Goal: Task Accomplishment & Management: Use online tool/utility

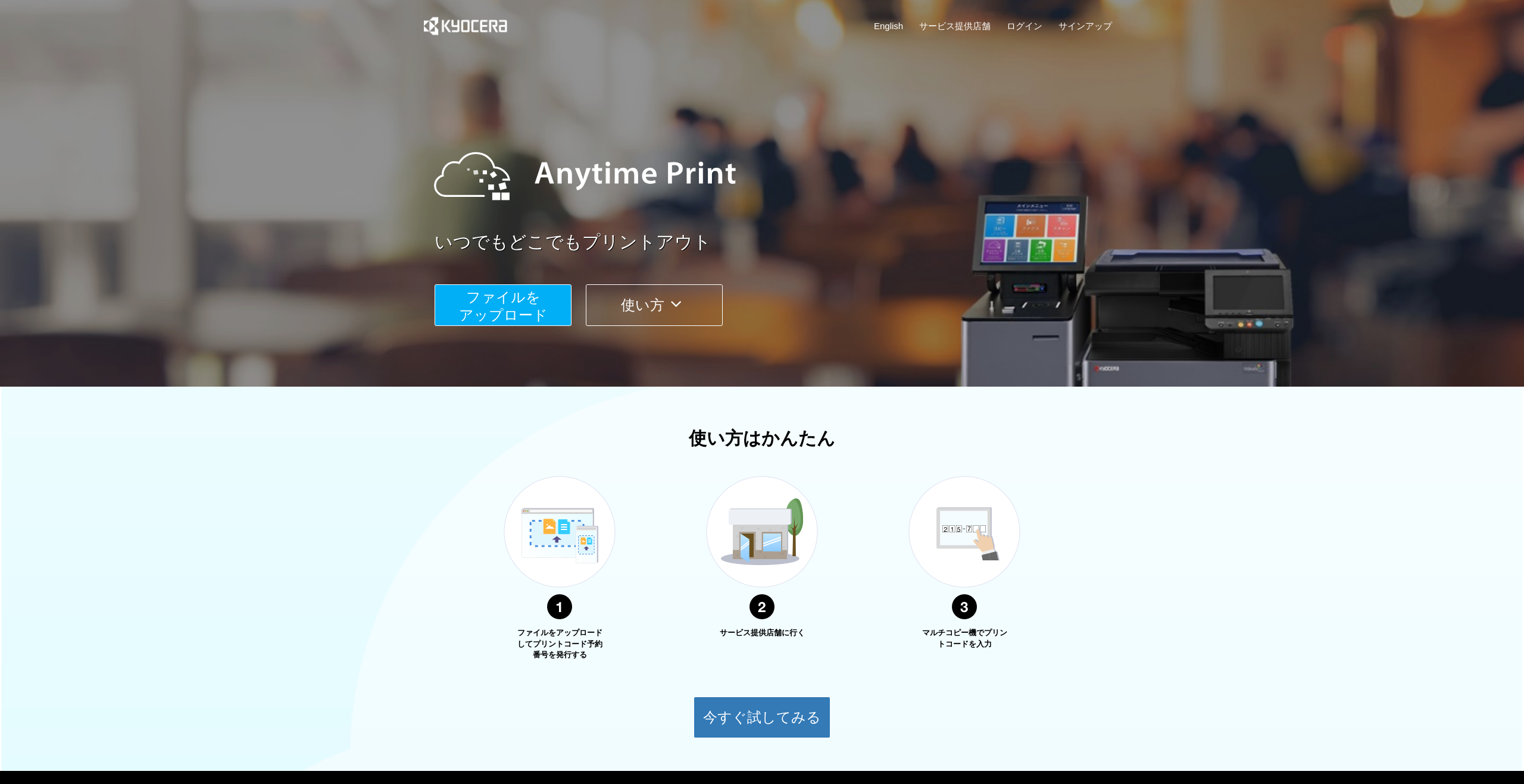
click at [540, 296] on button "ファイルを ​​アップロード" at bounding box center [503, 305] width 137 height 42
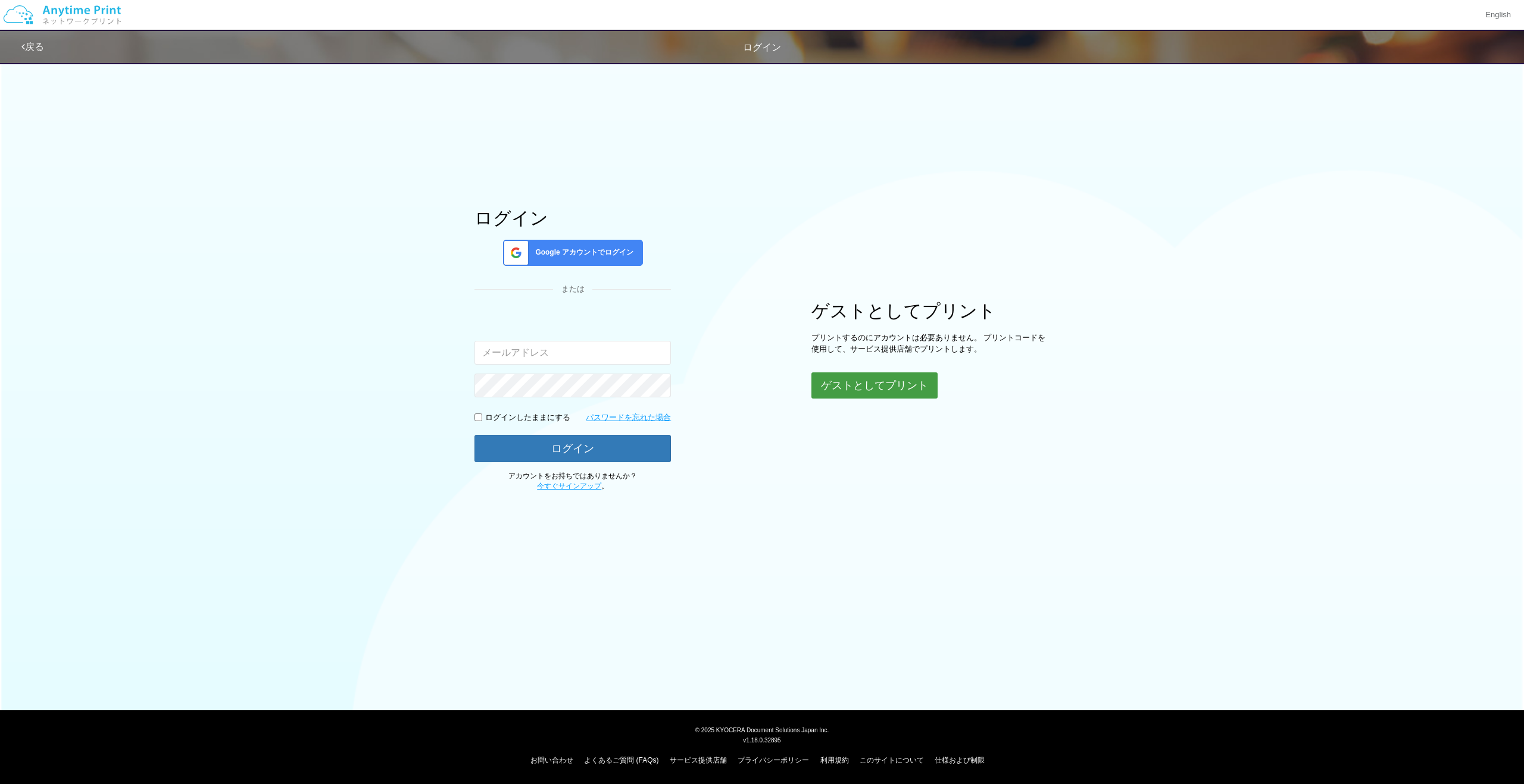
click at [882, 388] on button "ゲストとしてプリント" at bounding box center [874, 386] width 126 height 26
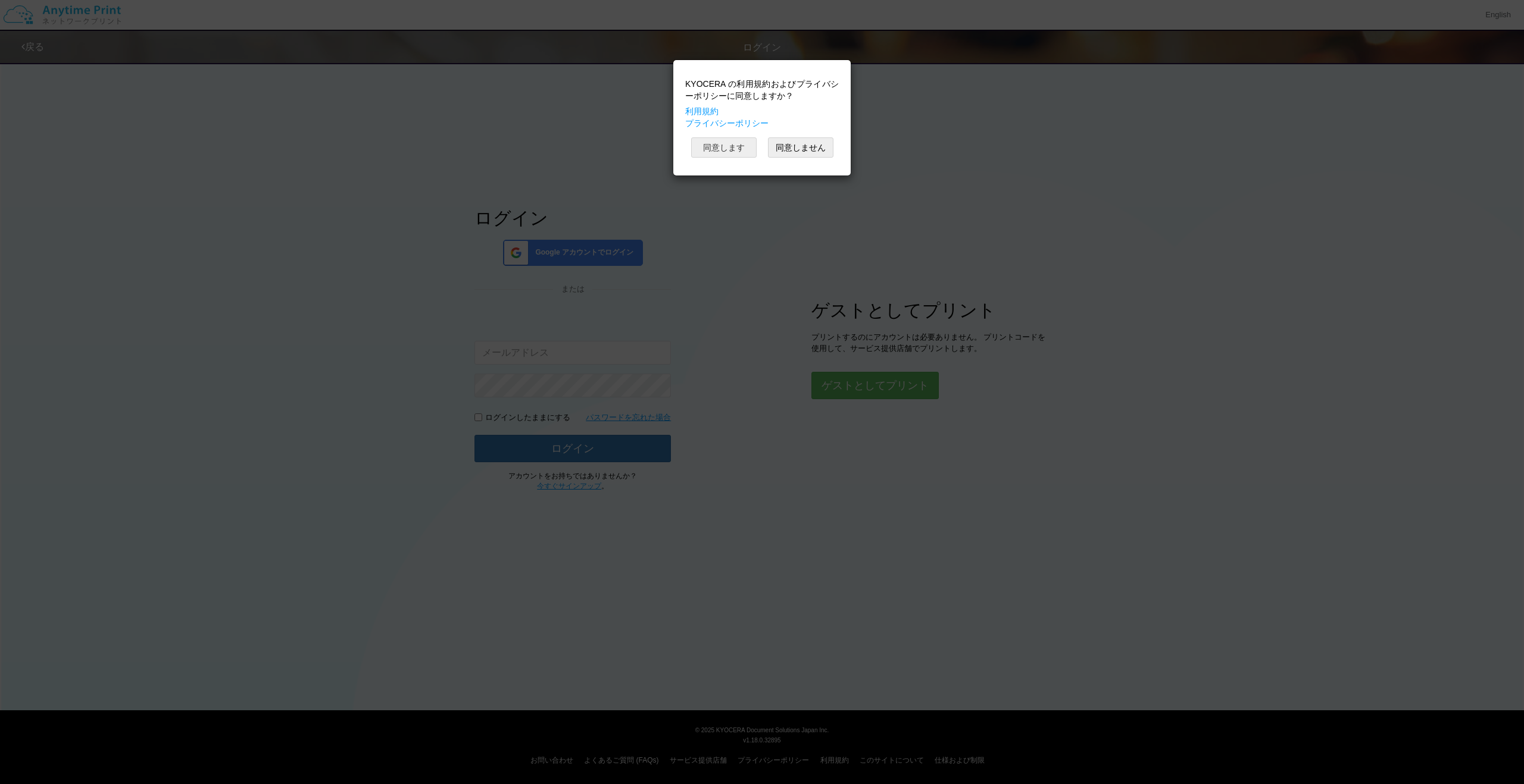
click at [735, 147] on button "同意します" at bounding box center [724, 148] width 66 height 20
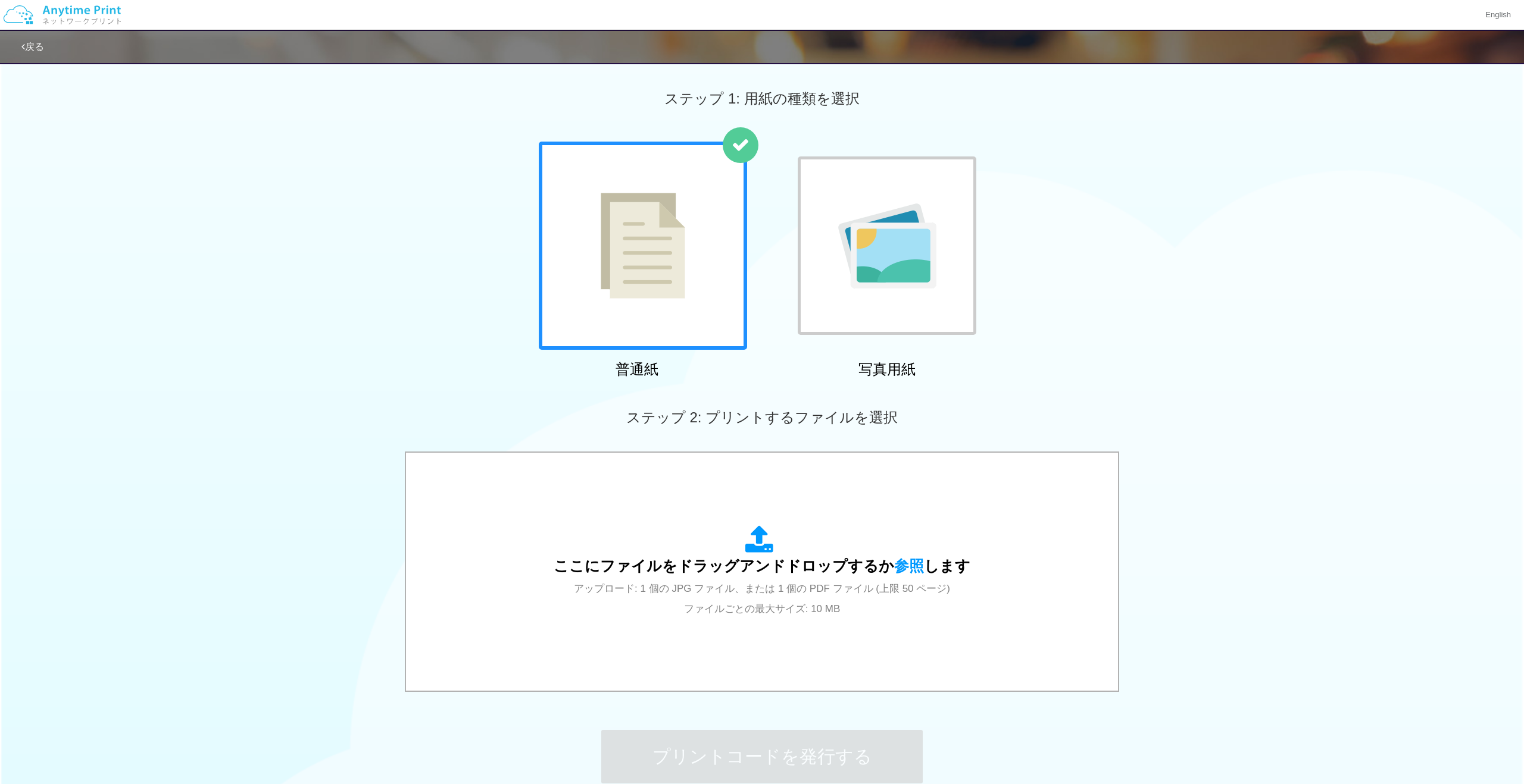
click at [686, 230] on div at bounding box center [643, 246] width 208 height 208
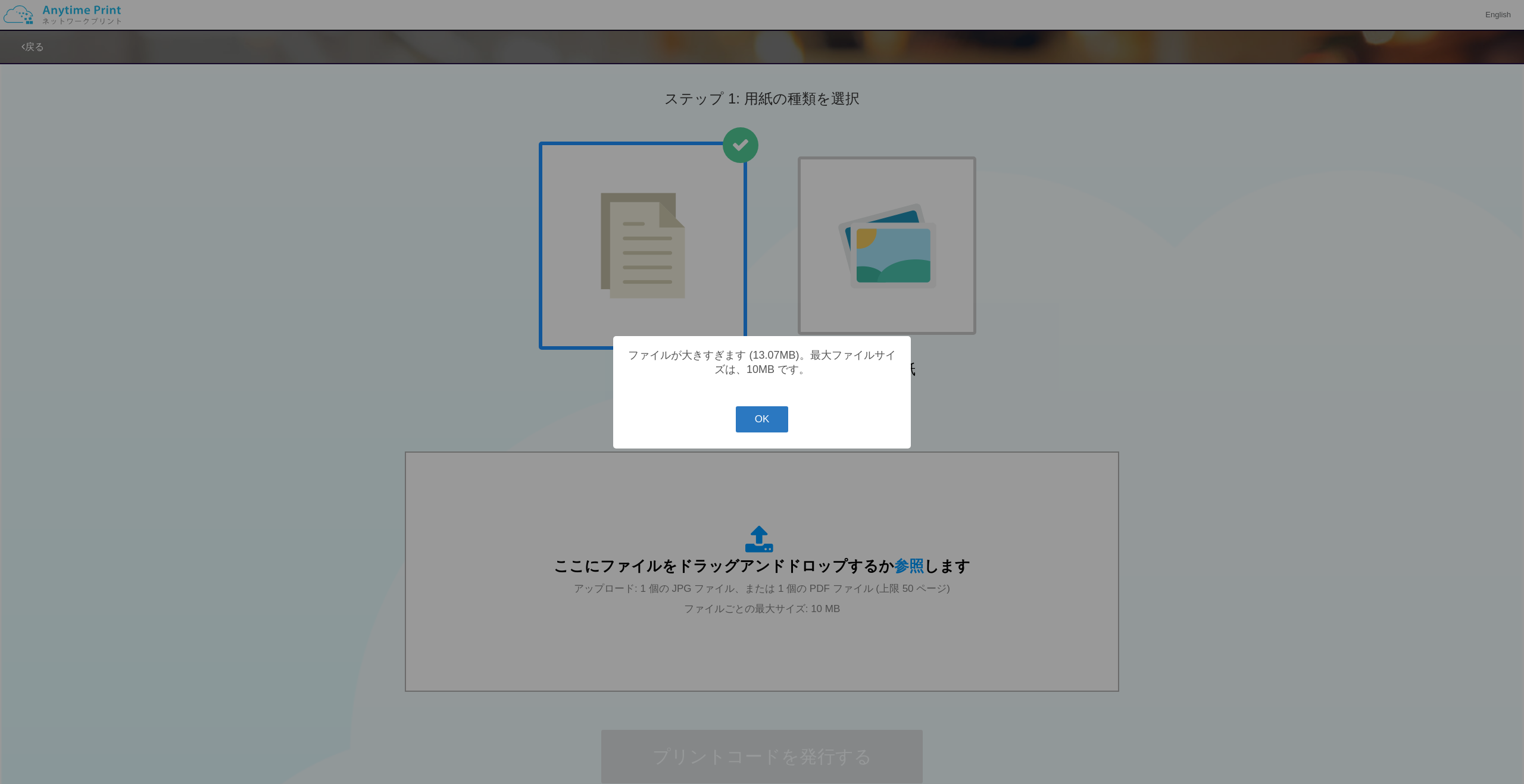
click at [761, 417] on button "OK" at bounding box center [762, 419] width 53 height 26
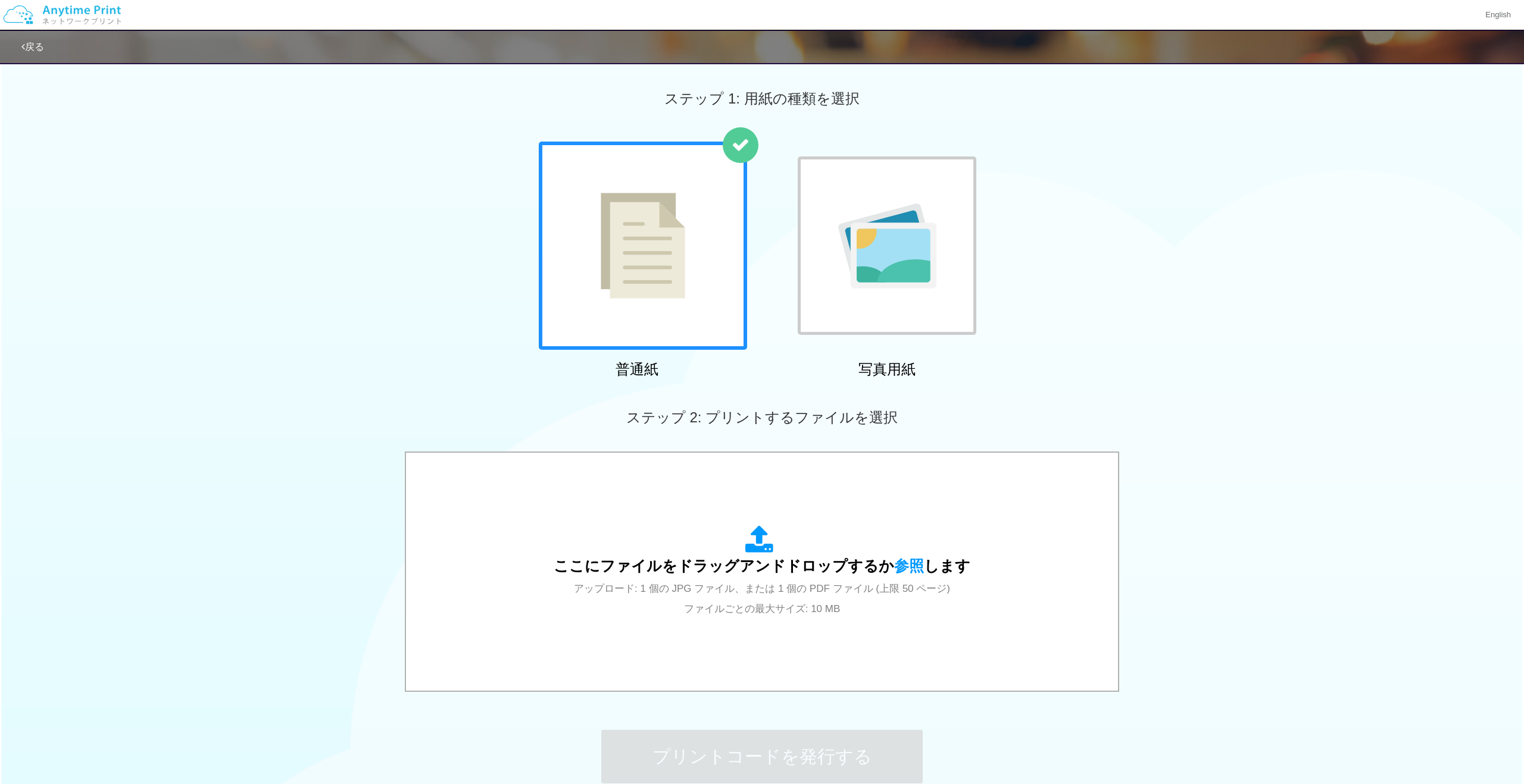
click at [359, 100] on div "ステップ 1: 用紙の種類を選択" at bounding box center [762, 99] width 1524 height 86
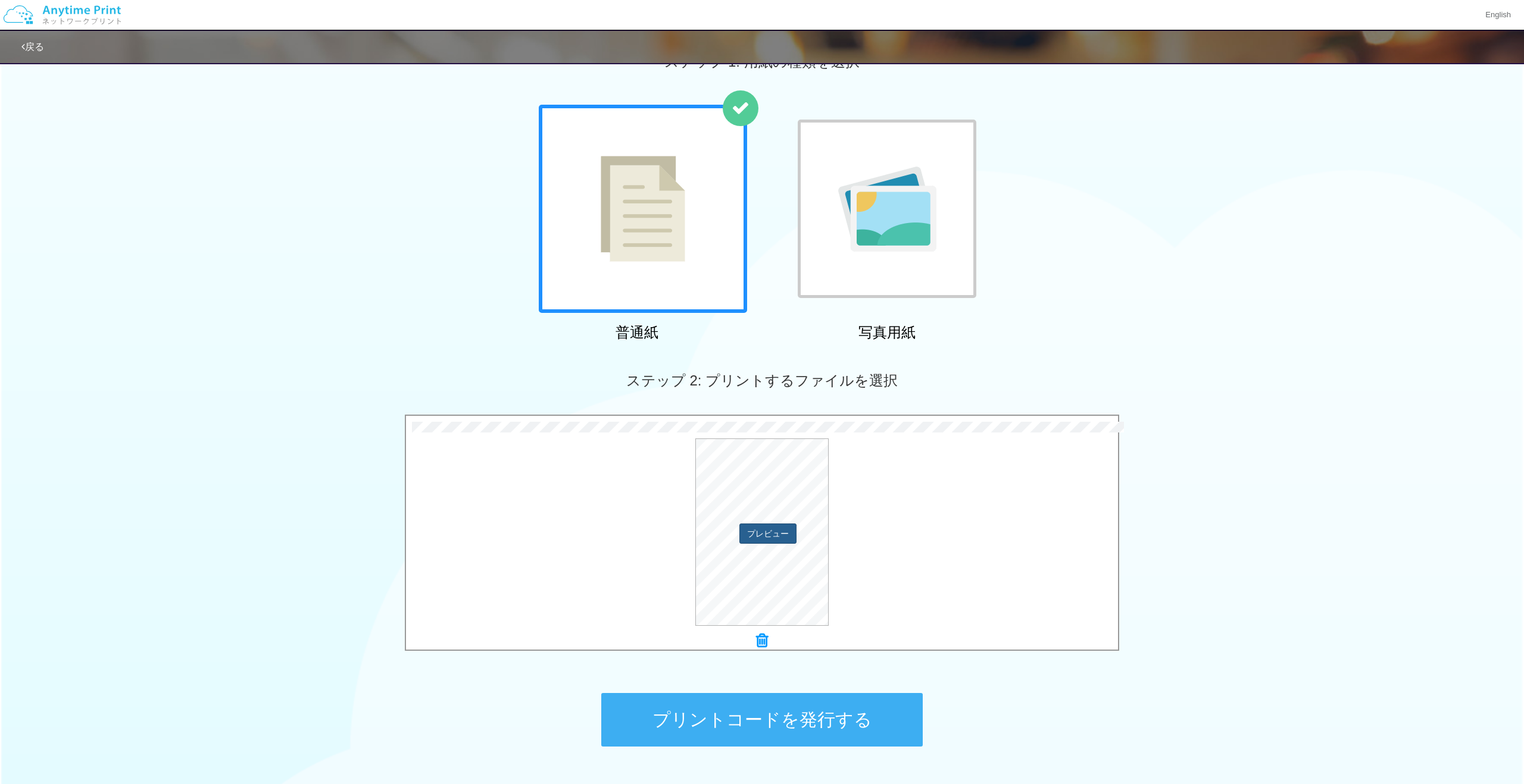
scroll to position [38, 0]
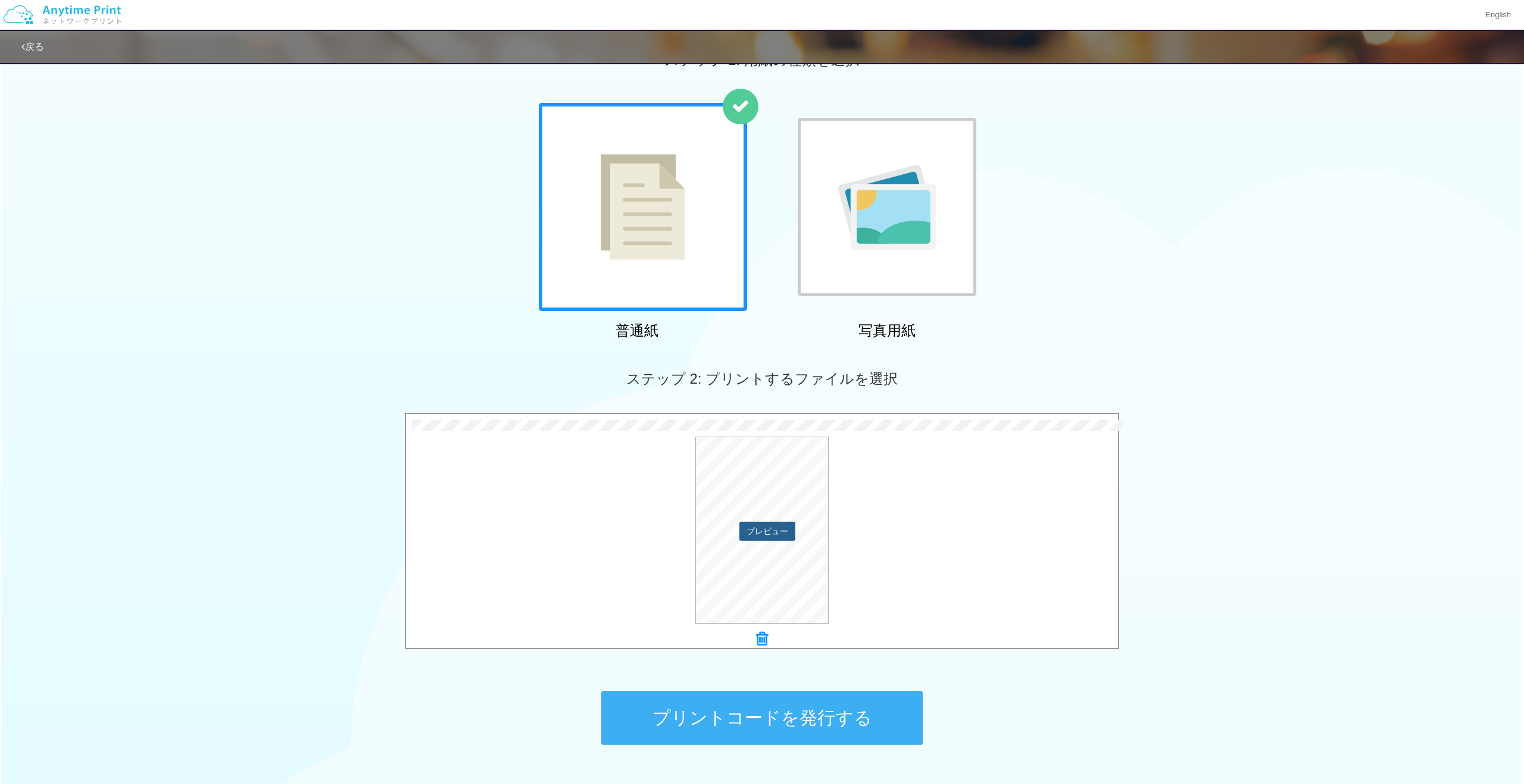
click at [772, 530] on button "プレビュー" at bounding box center [767, 531] width 56 height 19
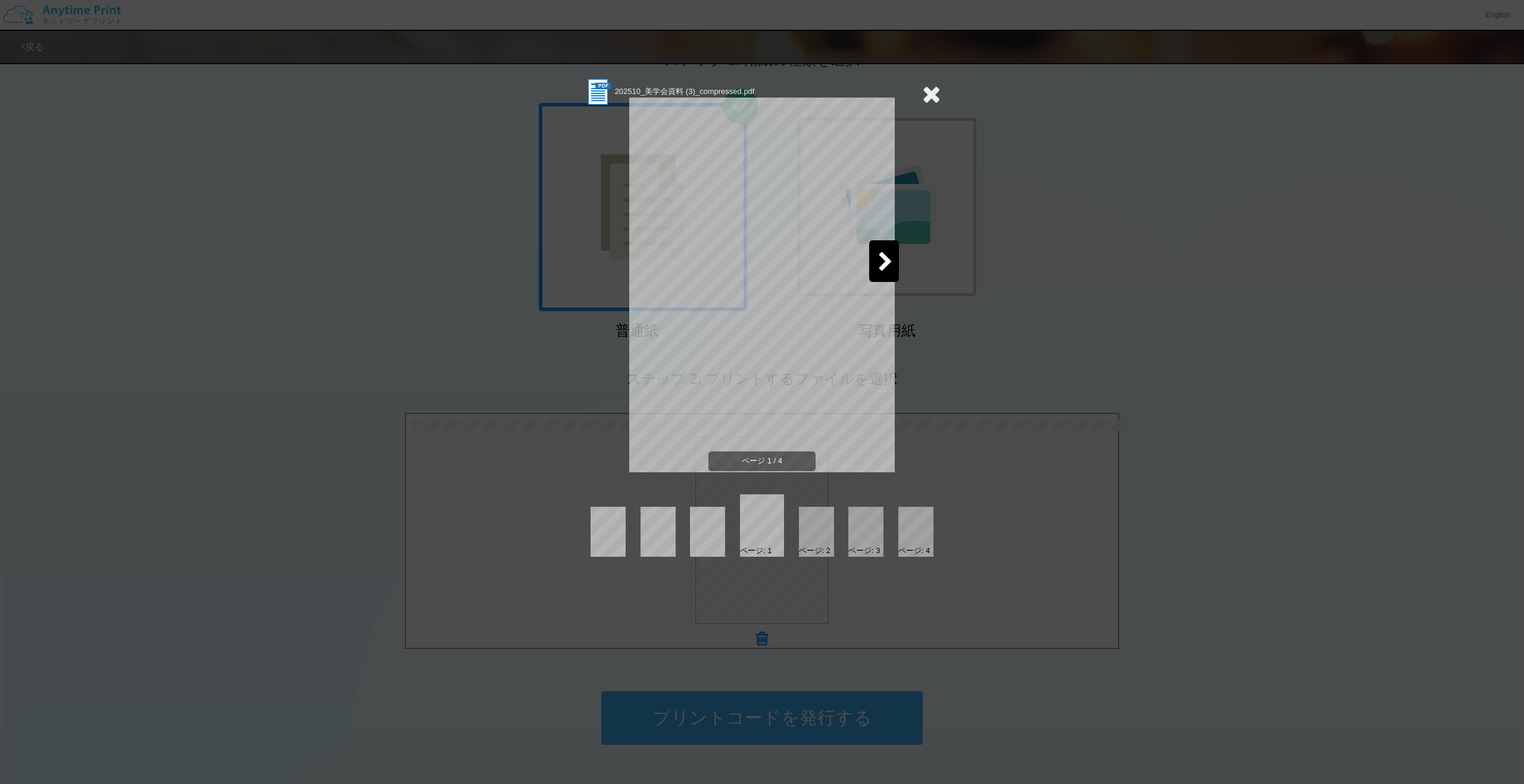
click at [882, 261] on icon at bounding box center [885, 263] width 15 height 21
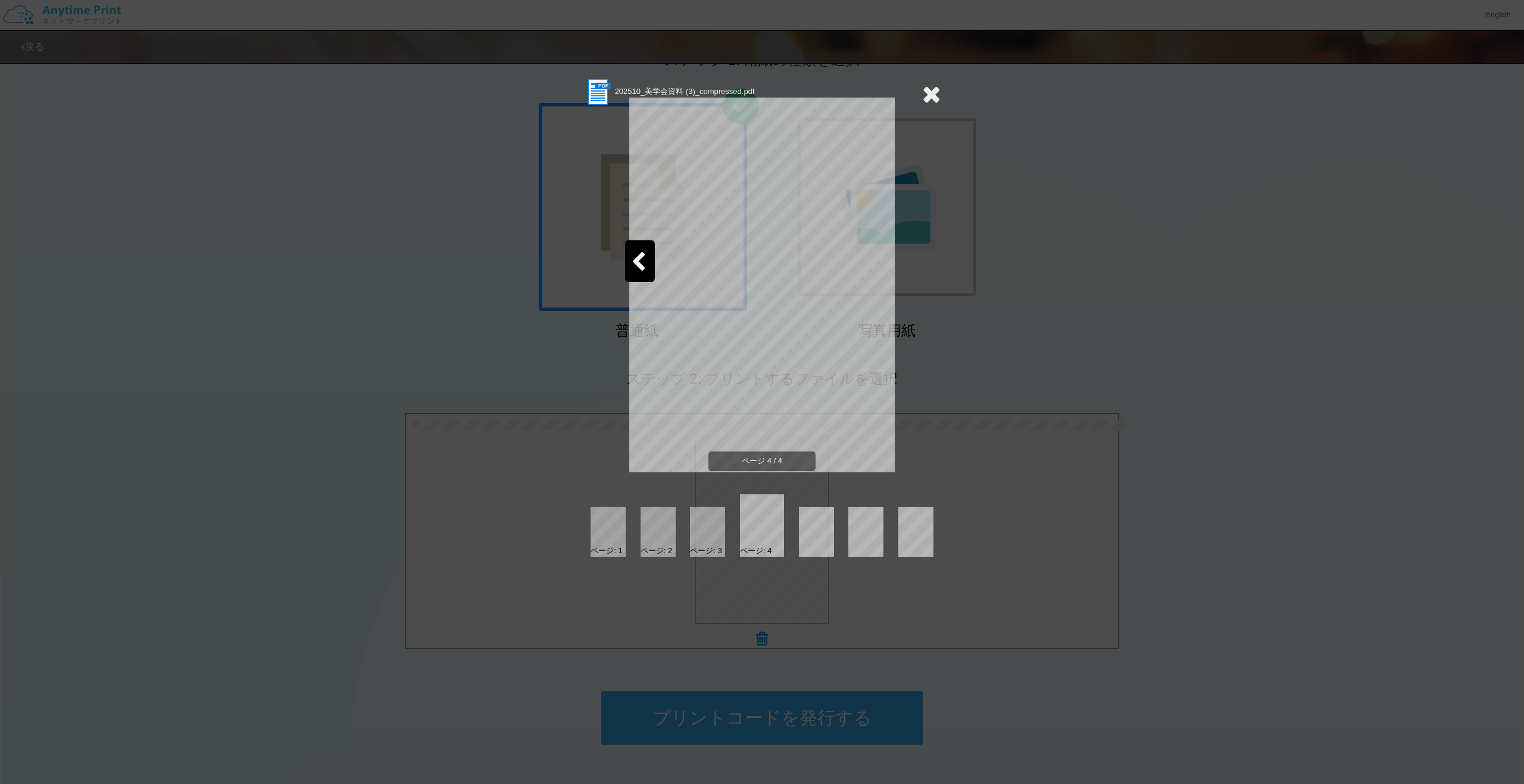
click at [1078, 280] on div "202510_美学会資料 (3)_compressed.pdf ページ 4 / 4 ページ: 1 ページ: 2 ページ: 3 ページ: 4" at bounding box center [762, 392] width 1524 height 784
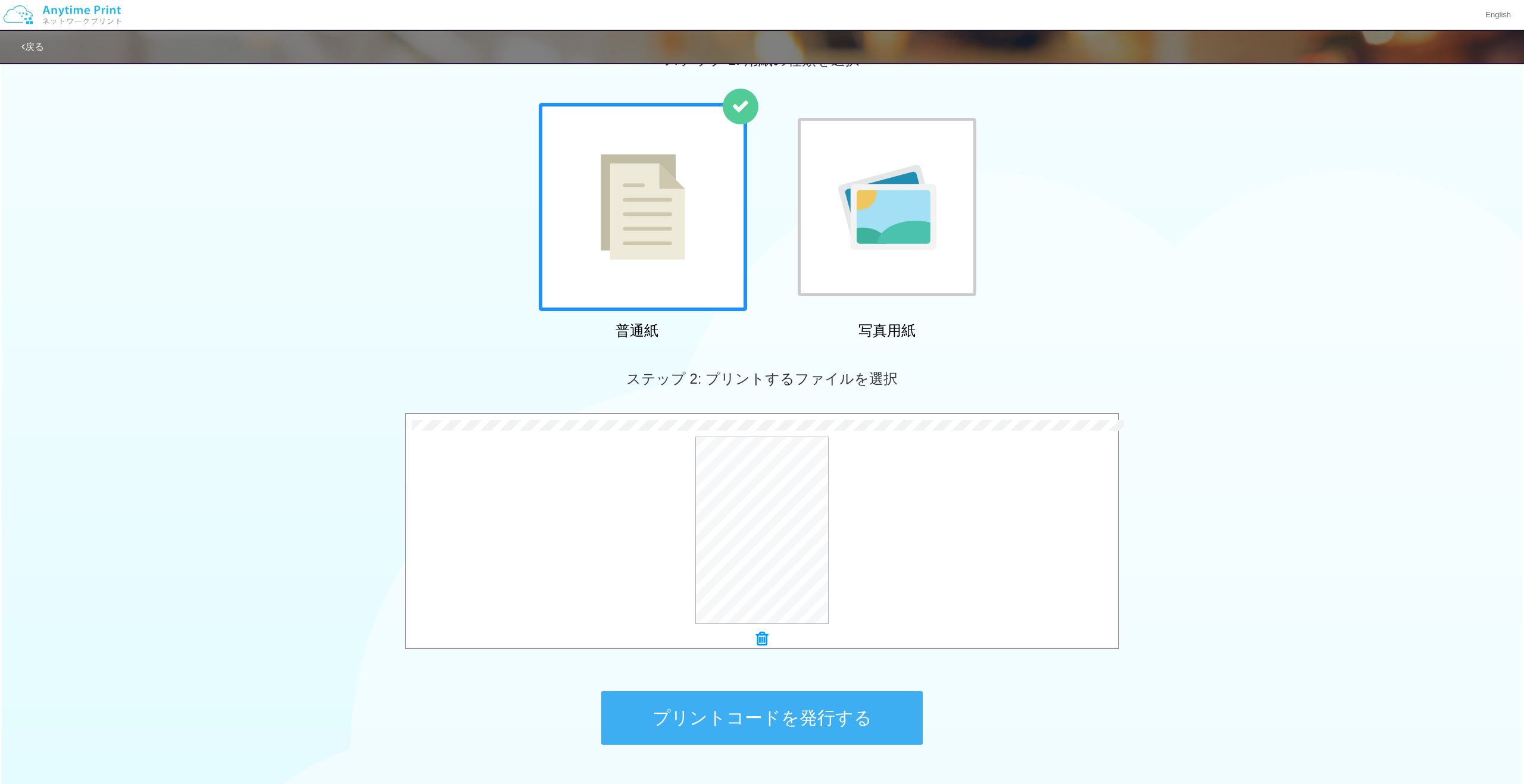
click at [759, 719] on button "プリントコードを発行する" at bounding box center [762, 718] width 321 height 53
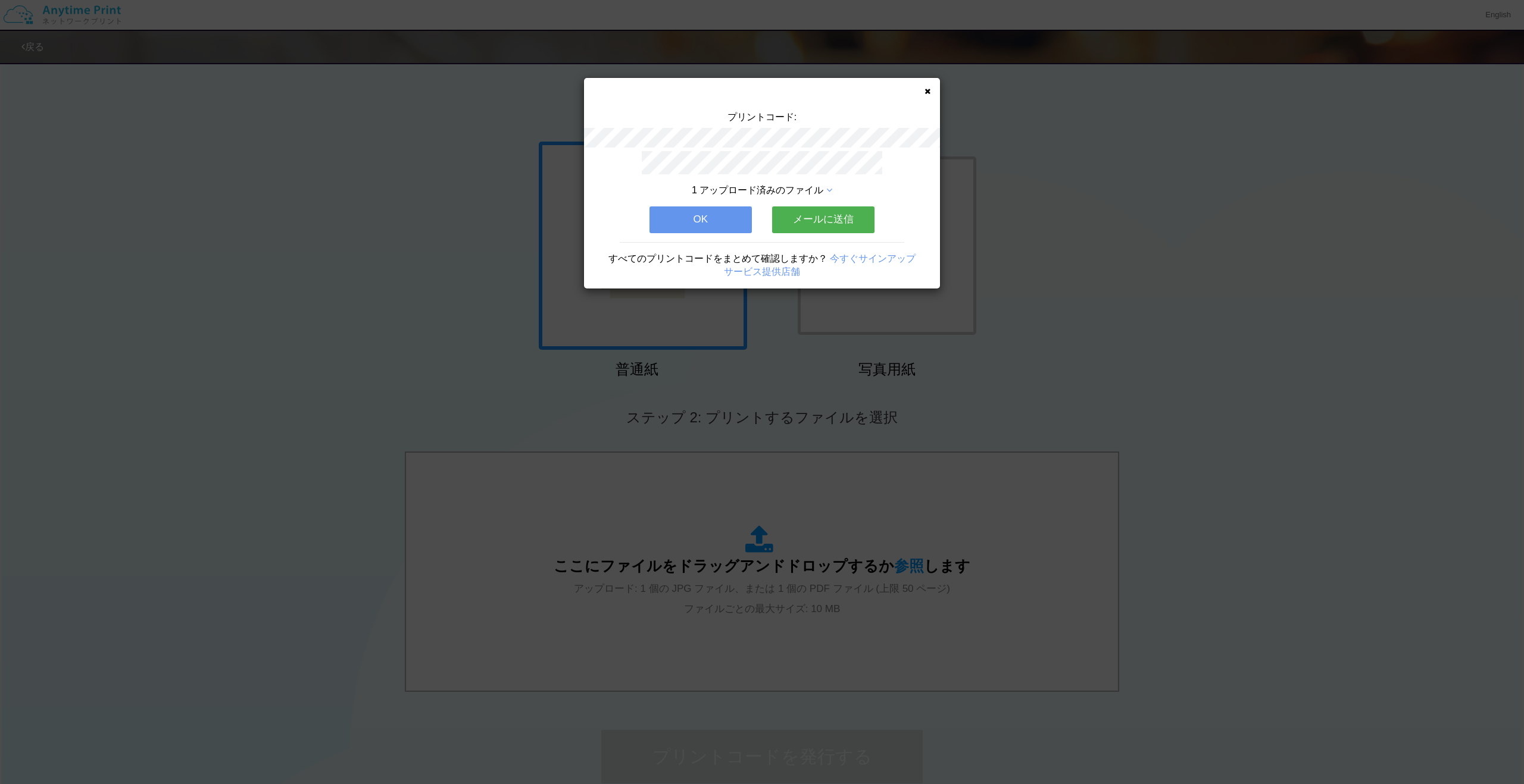
click at [789, 220] on button "メールに送信" at bounding box center [823, 220] width 102 height 26
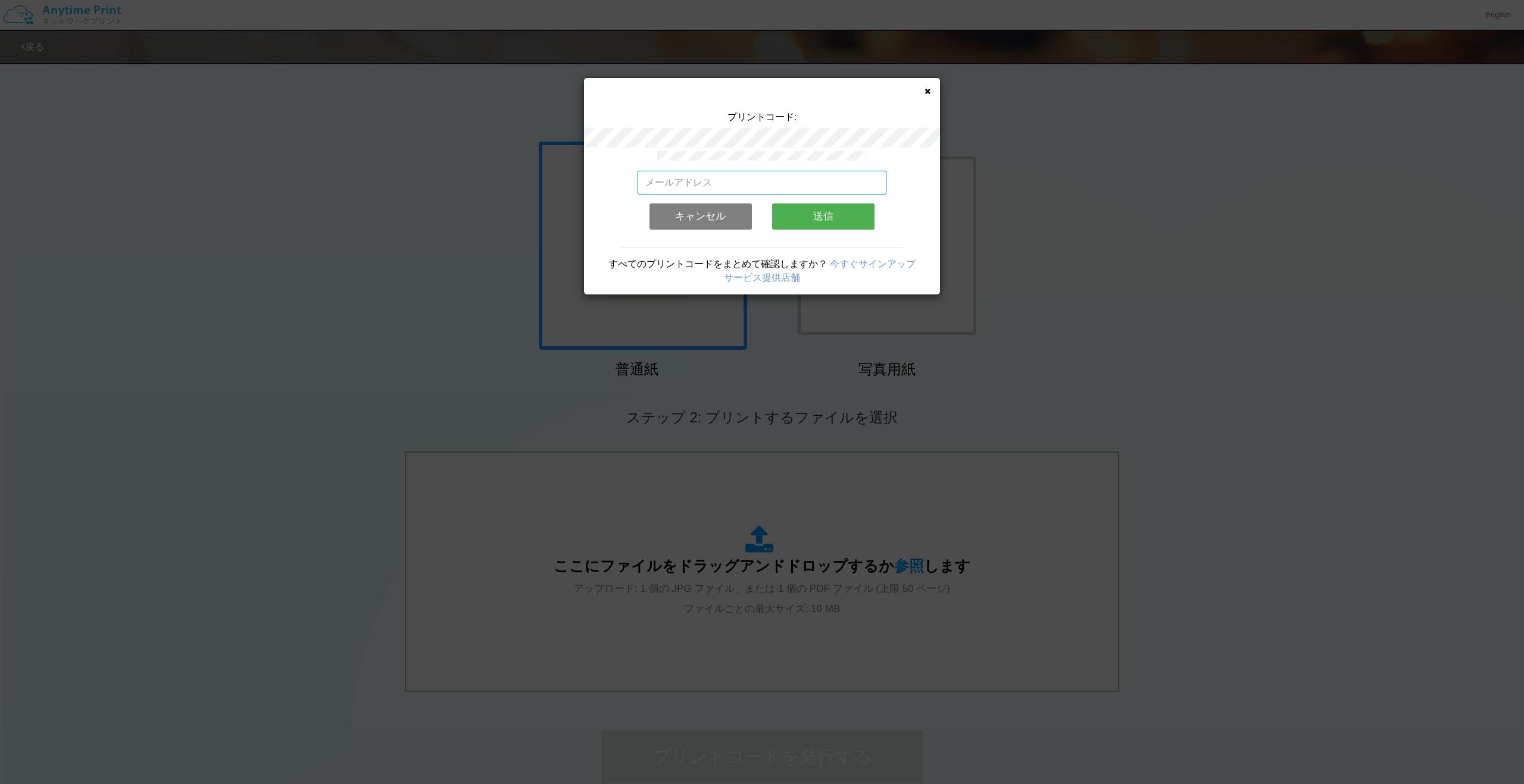
click at [765, 172] on input "email" at bounding box center [762, 182] width 249 height 24
type input "[EMAIL_ADDRESS][DOMAIN_NAME]"
click at [834, 217] on button "送信" at bounding box center [823, 216] width 102 height 26
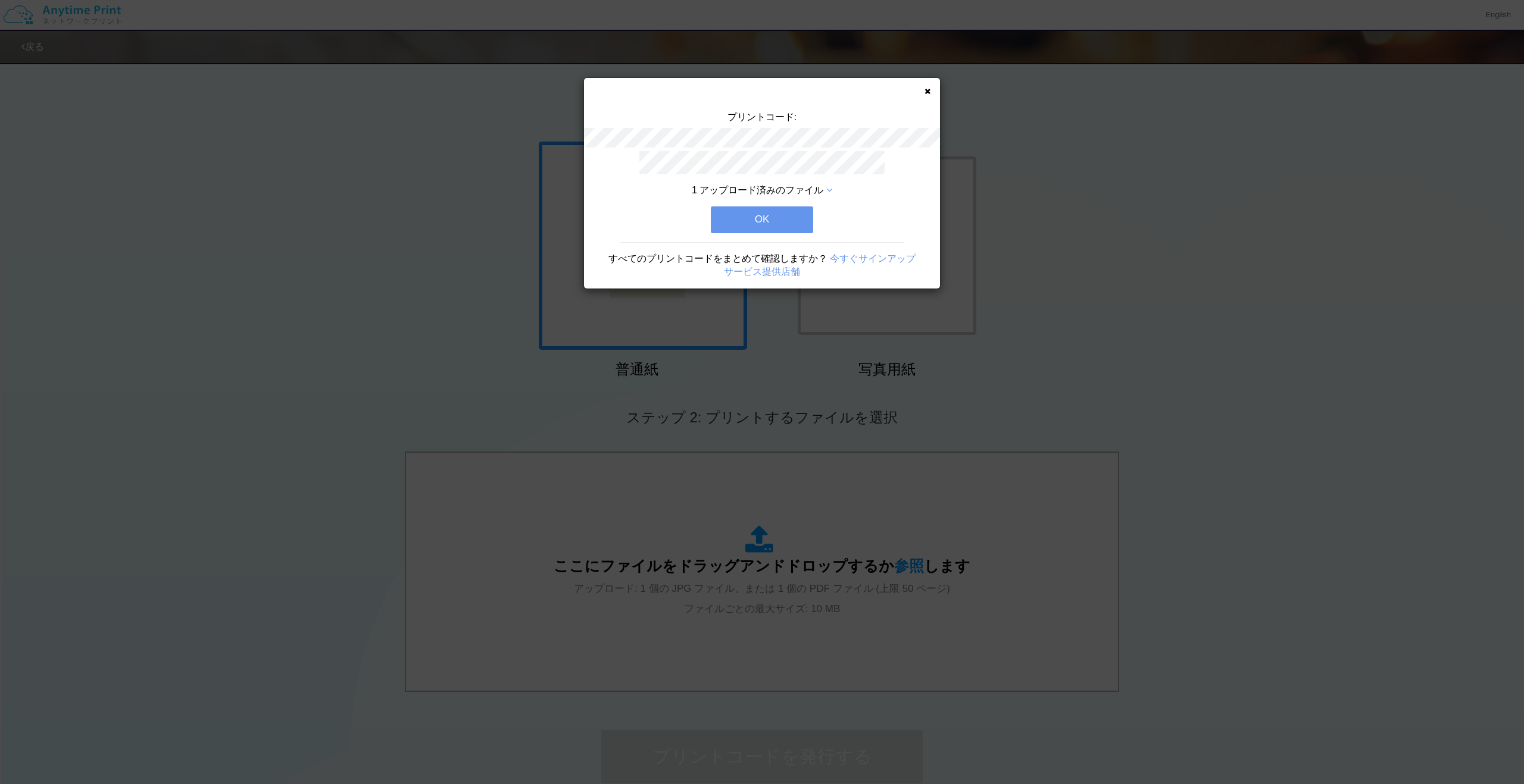
click at [803, 222] on button "OK" at bounding box center [761, 220] width 102 height 26
